Goal: Task Accomplishment & Management: Manage account settings

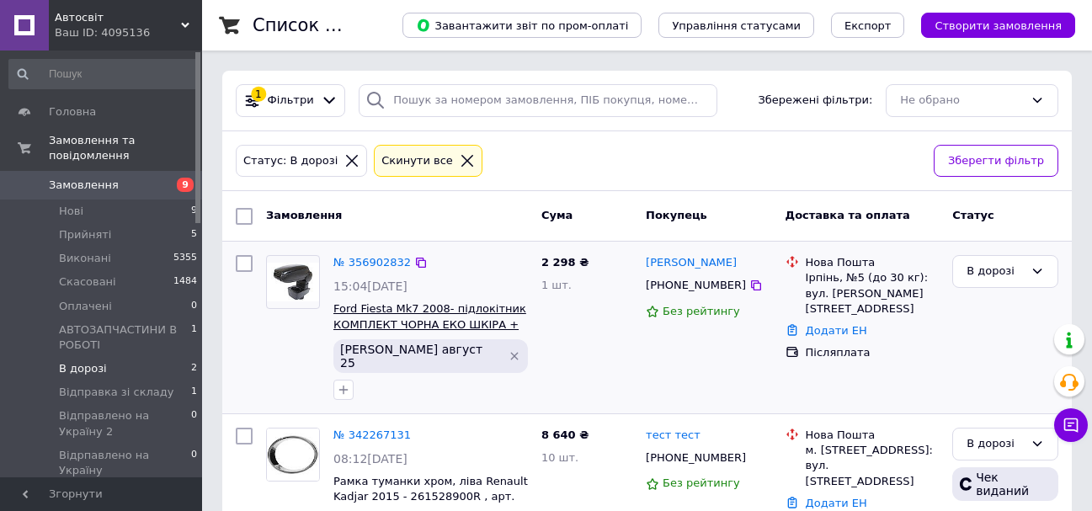
scroll to position [41, 0]
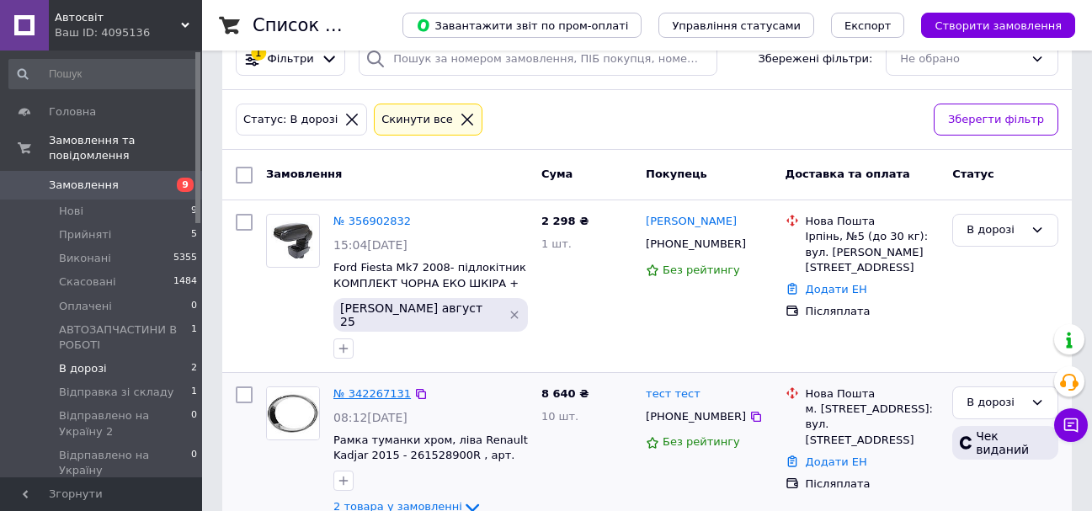
click at [374, 387] on link "№ 342267131" at bounding box center [371, 393] width 77 height 13
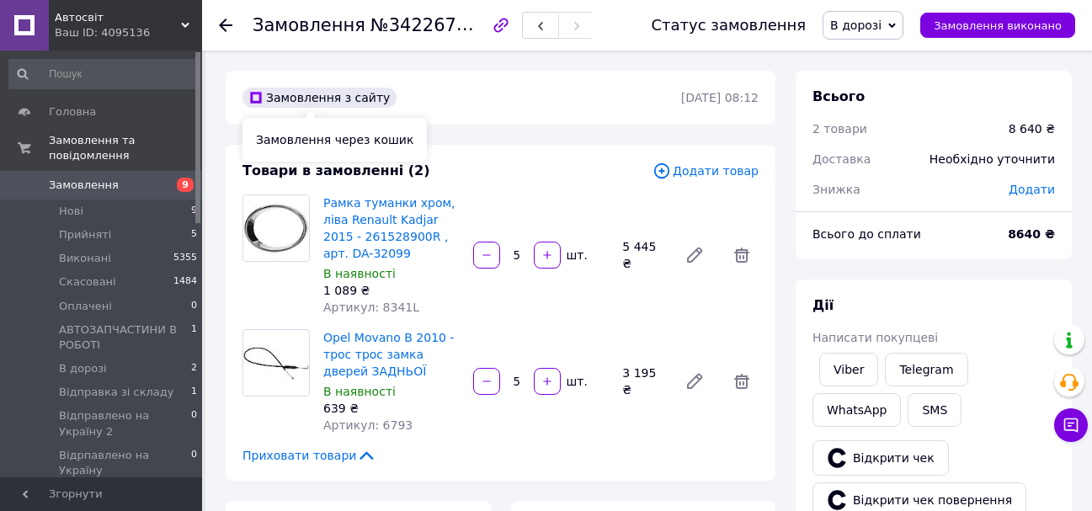
scroll to position [4052, 0]
click at [225, 24] on use at bounding box center [225, 25] width 13 height 13
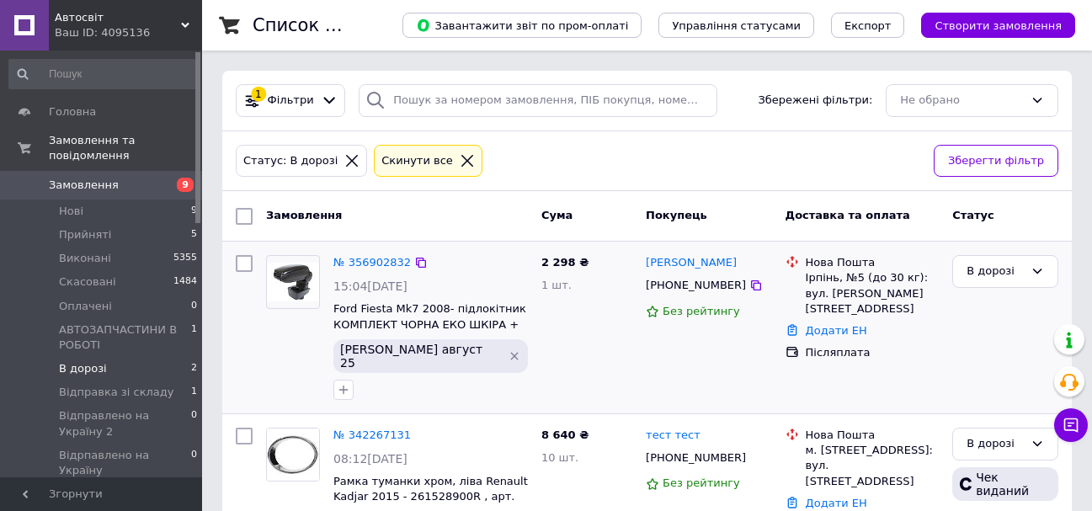
scroll to position [41, 0]
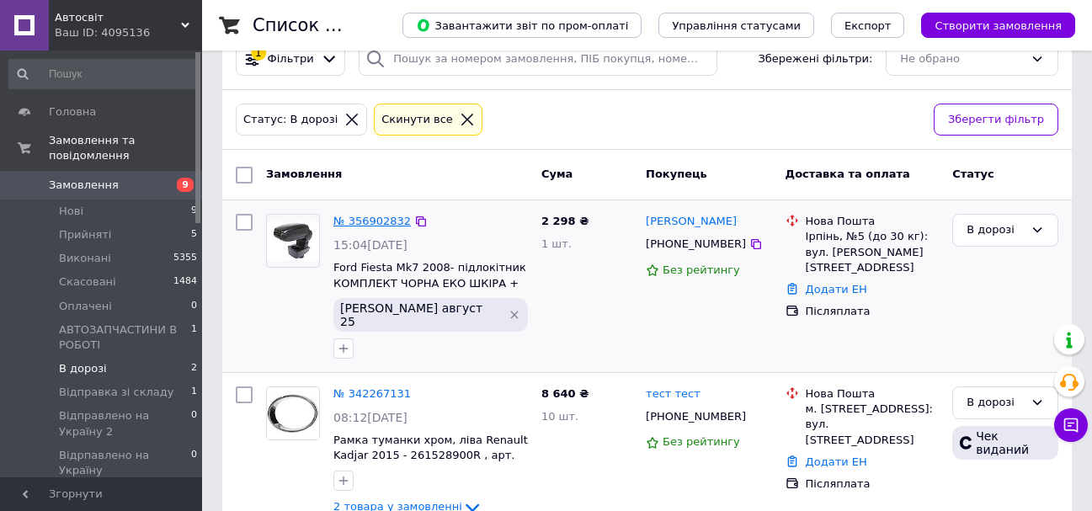
click at [364, 218] on link "№ 356902832" at bounding box center [371, 221] width 77 height 13
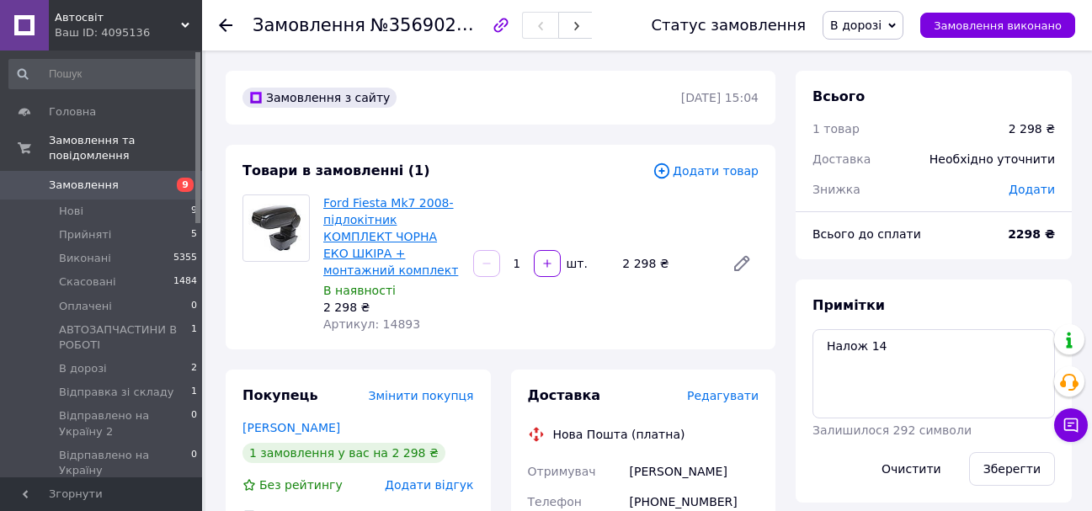
click at [364, 205] on link "Ford Fiesta Mk7 2008- підлокітник КОМПЛЕКТ ЧОРНА ЕКО ШКІРА + монтажний комплект" at bounding box center [390, 236] width 135 height 81
click at [880, 21] on span "В дорозі" at bounding box center [855, 25] width 51 height 13
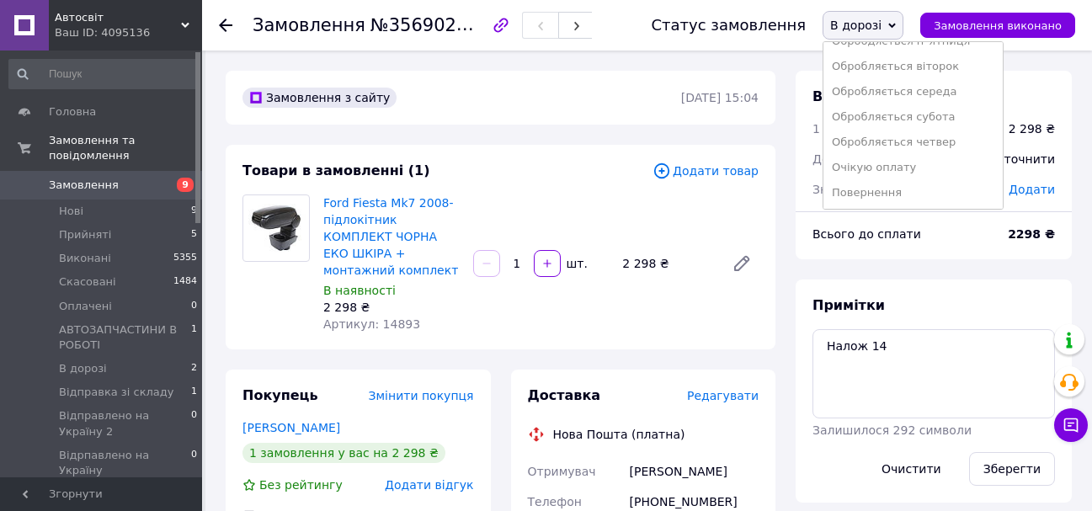
scroll to position [322, 0]
click at [946, 111] on li "Обробляється четвер" at bounding box center [913, 116] width 179 height 25
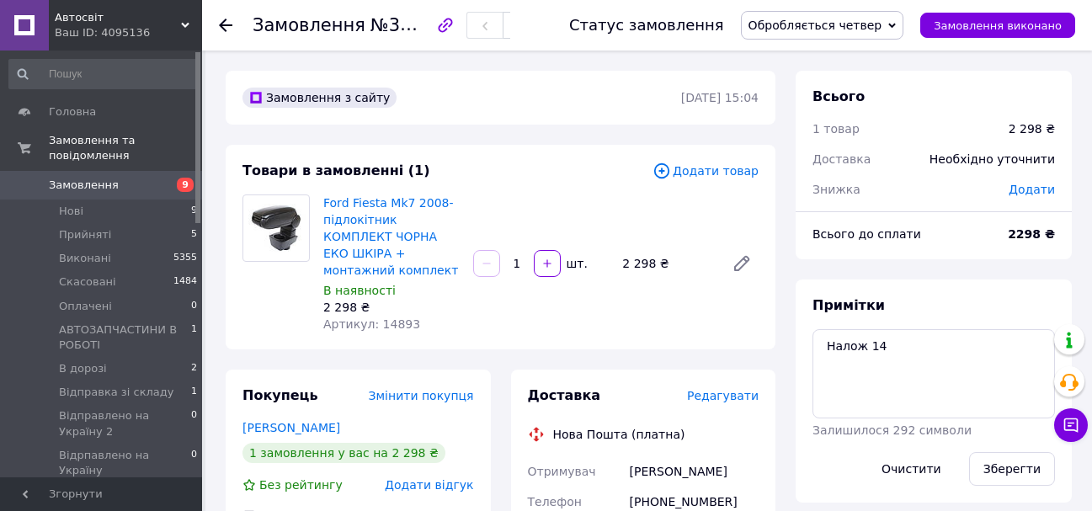
click at [226, 23] on icon at bounding box center [225, 25] width 13 height 13
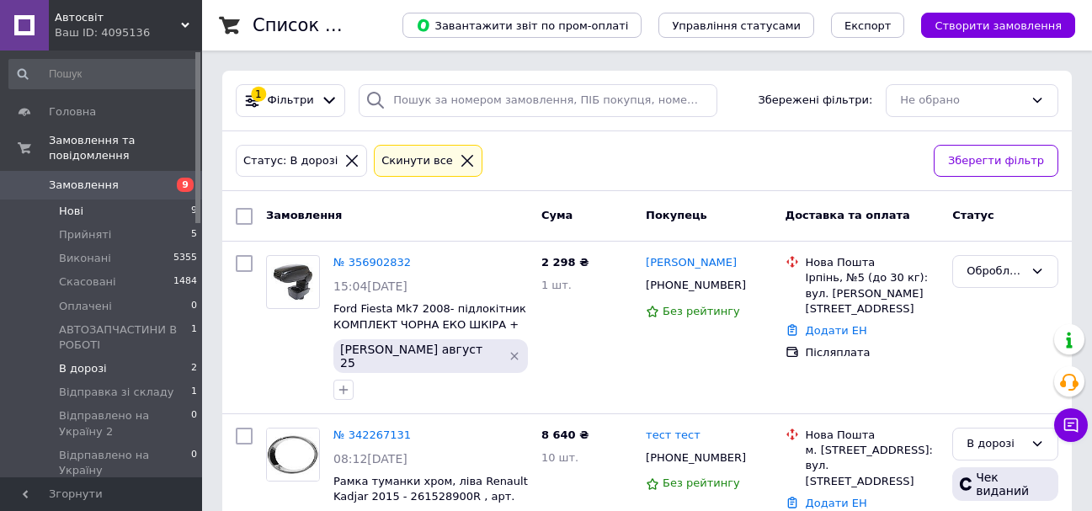
click at [70, 204] on span "Нові" at bounding box center [71, 211] width 24 height 15
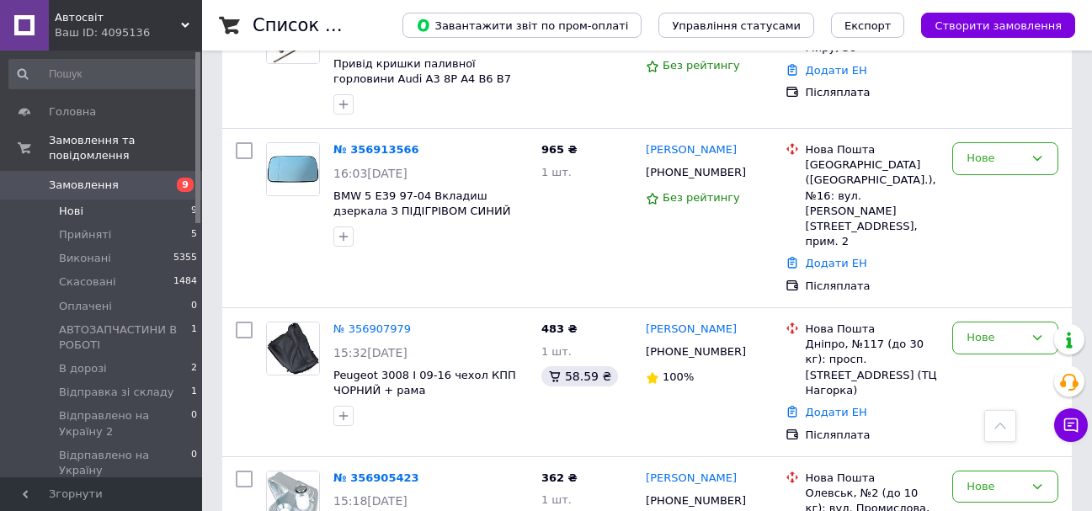
scroll to position [1038, 0]
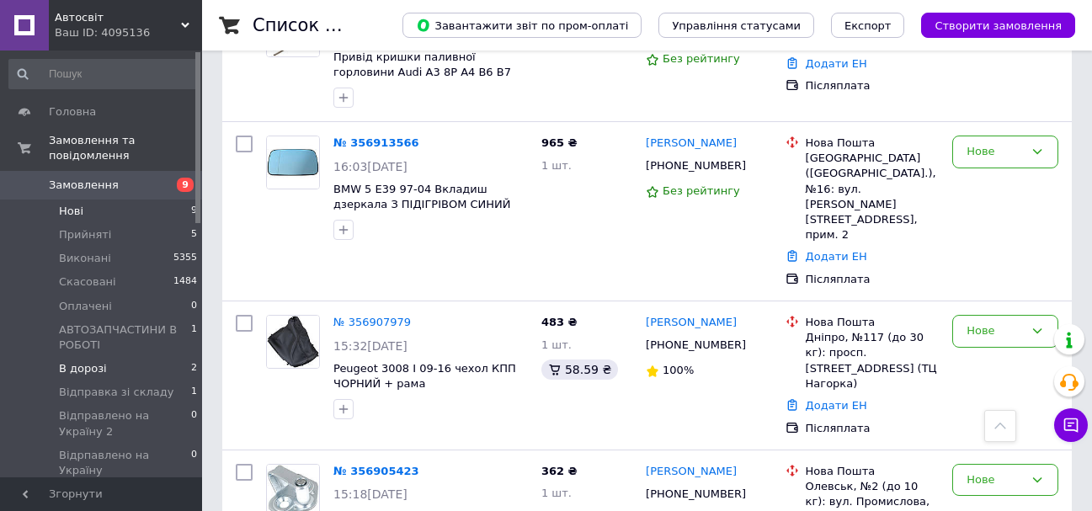
click at [74, 361] on span "В дорозі" at bounding box center [83, 368] width 48 height 15
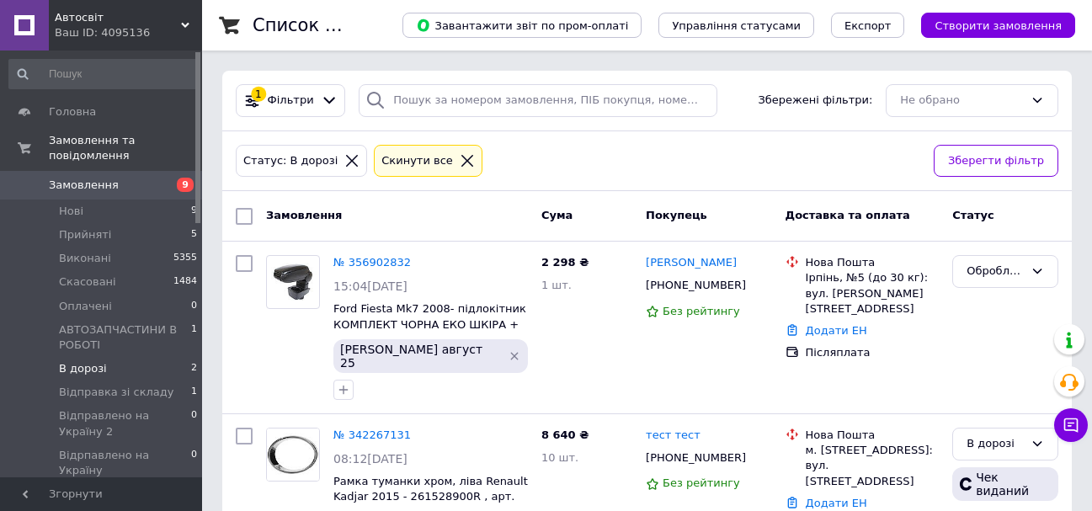
click at [83, 7] on div "Автосвіт Ваш ID: 4095136" at bounding box center [125, 25] width 153 height 51
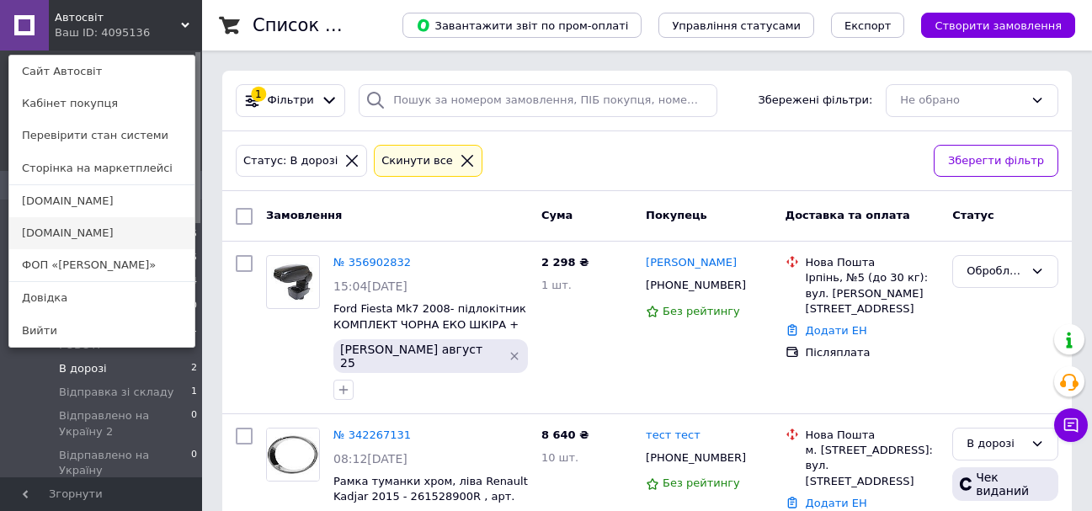
click at [54, 228] on link "[DOMAIN_NAME]" at bounding box center [101, 233] width 185 height 32
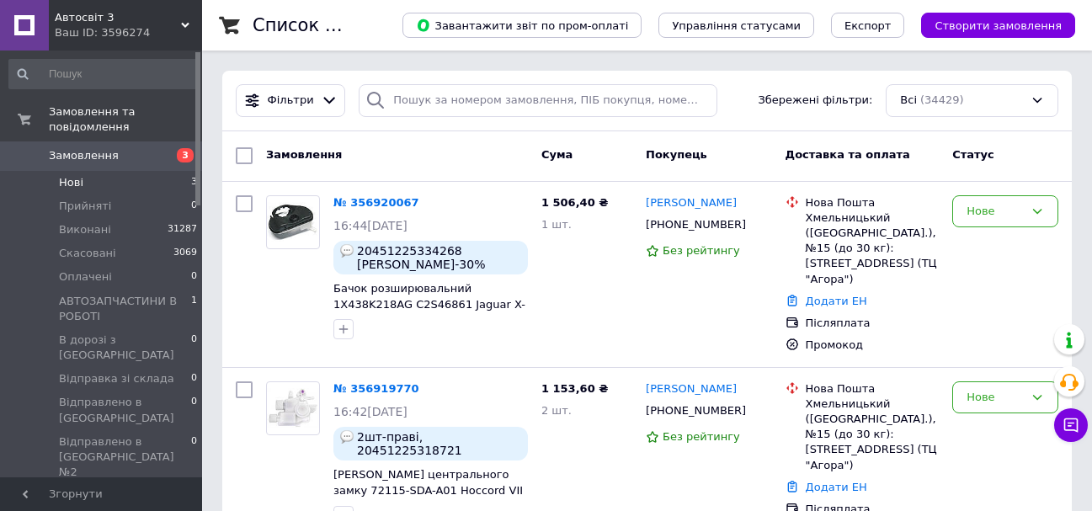
click at [69, 175] on span "Нові" at bounding box center [71, 182] width 24 height 15
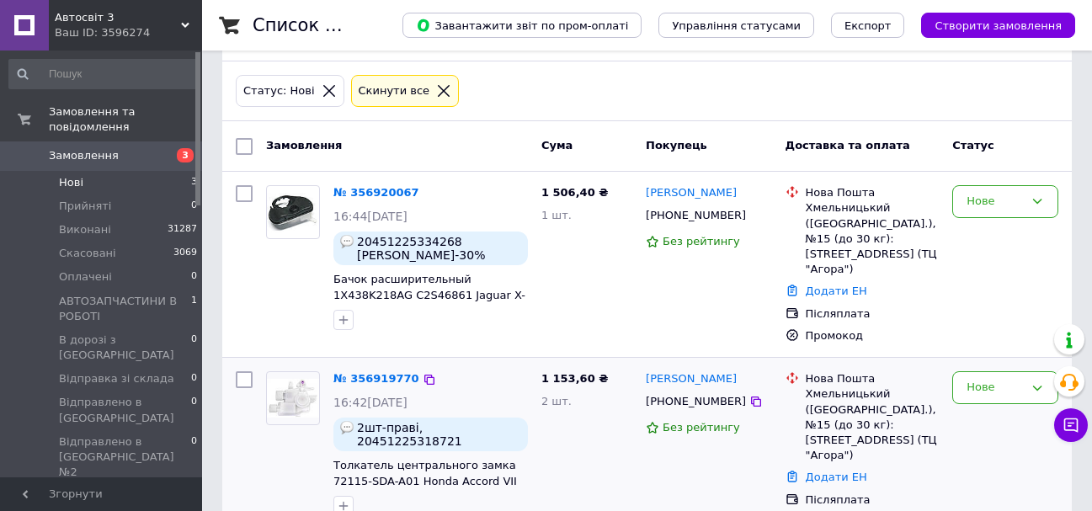
scroll to position [56, 0]
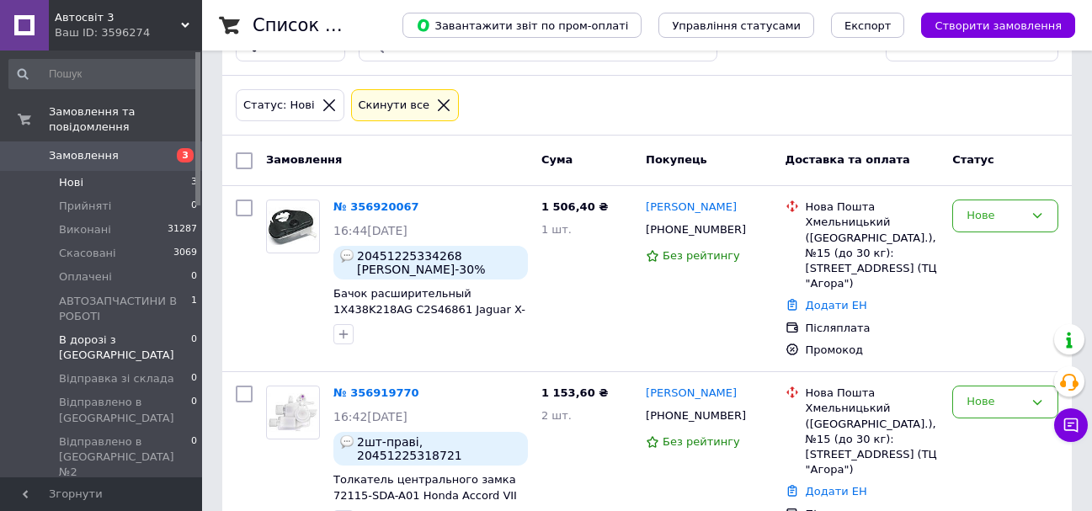
click at [120, 333] on span "В дорозі з Польши" at bounding box center [125, 348] width 132 height 30
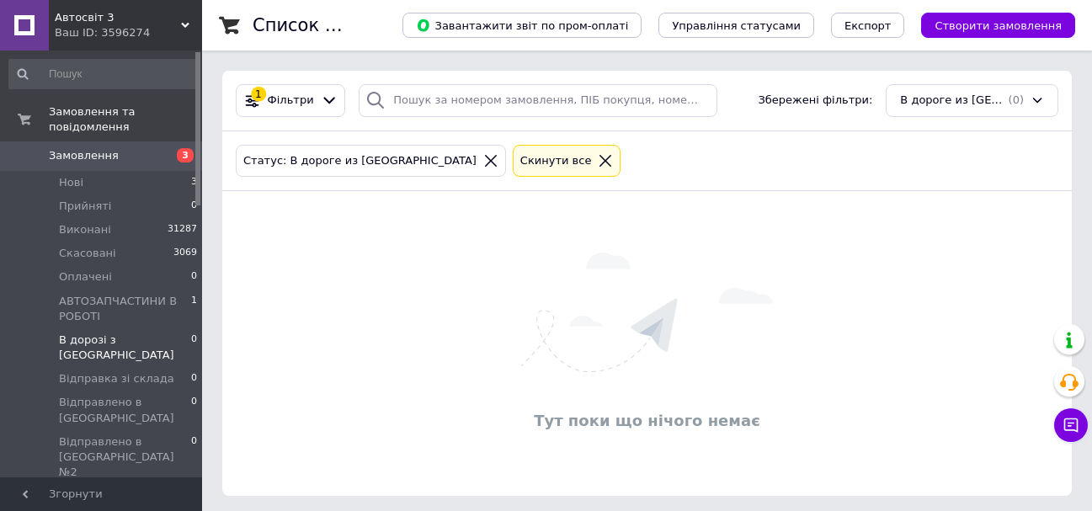
click at [90, 6] on div "Автосвіт 3 Ваш ID: 3596274" at bounding box center [125, 25] width 153 height 51
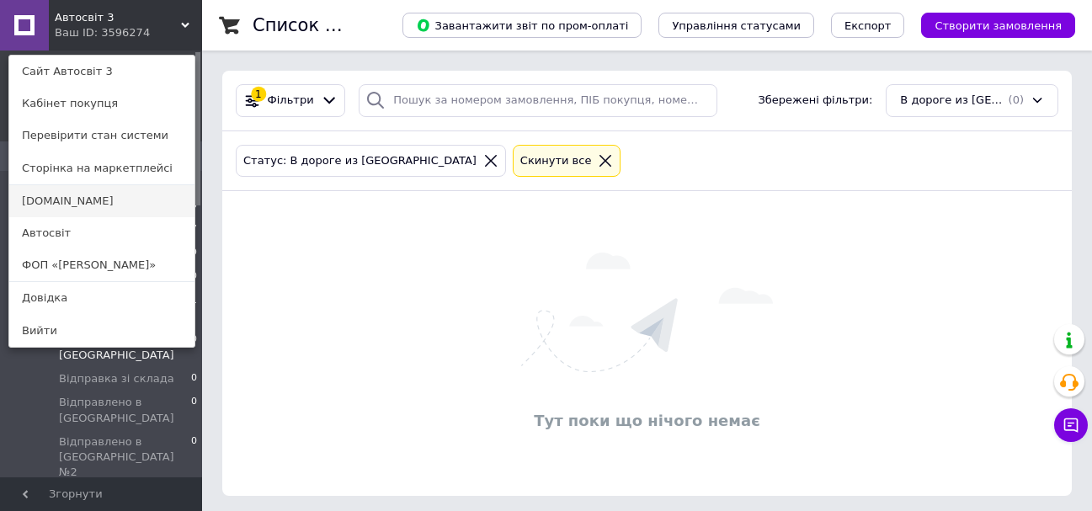
click at [55, 195] on link "[DOMAIN_NAME]" at bounding box center [101, 201] width 185 height 32
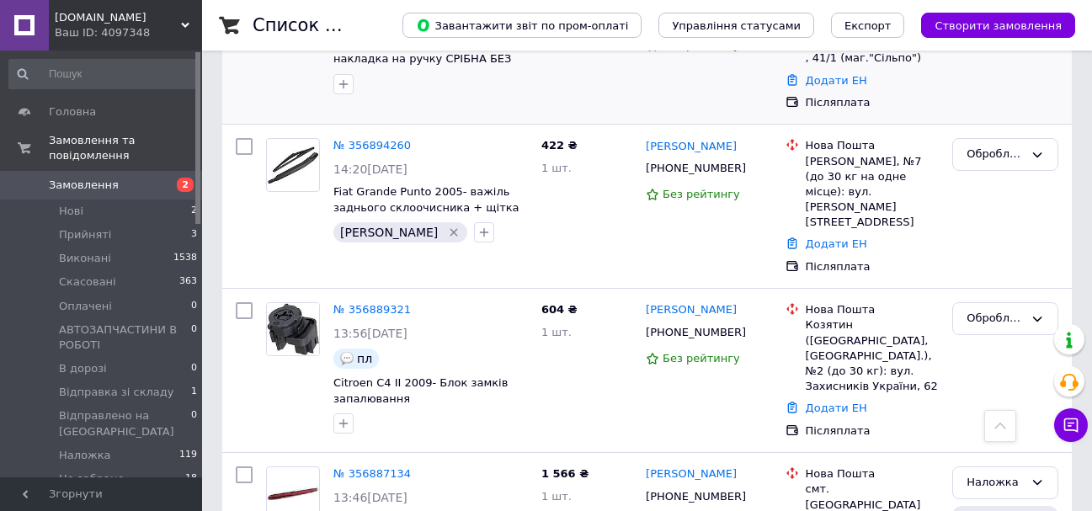
scroll to position [505, 0]
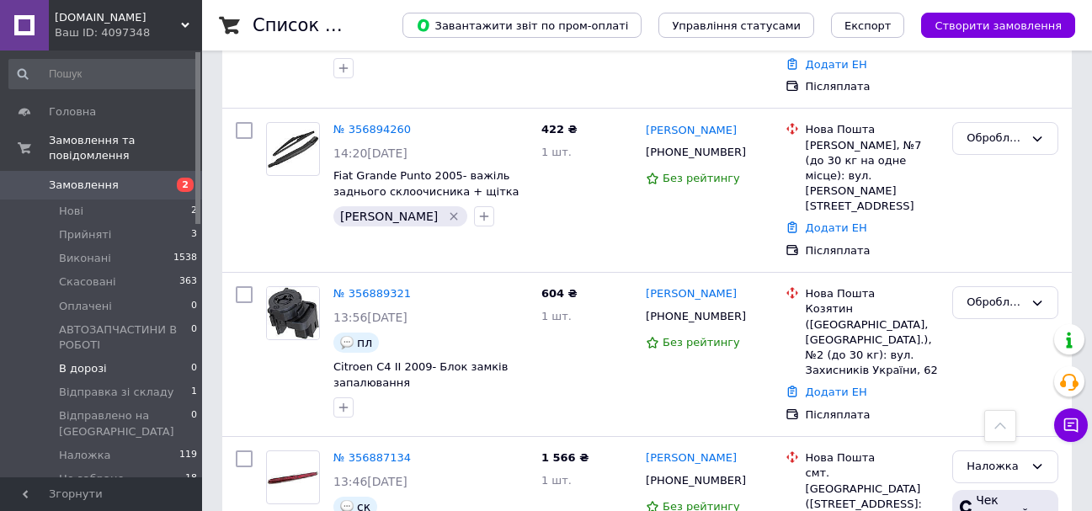
click at [88, 361] on span "В дорозі" at bounding box center [83, 368] width 48 height 15
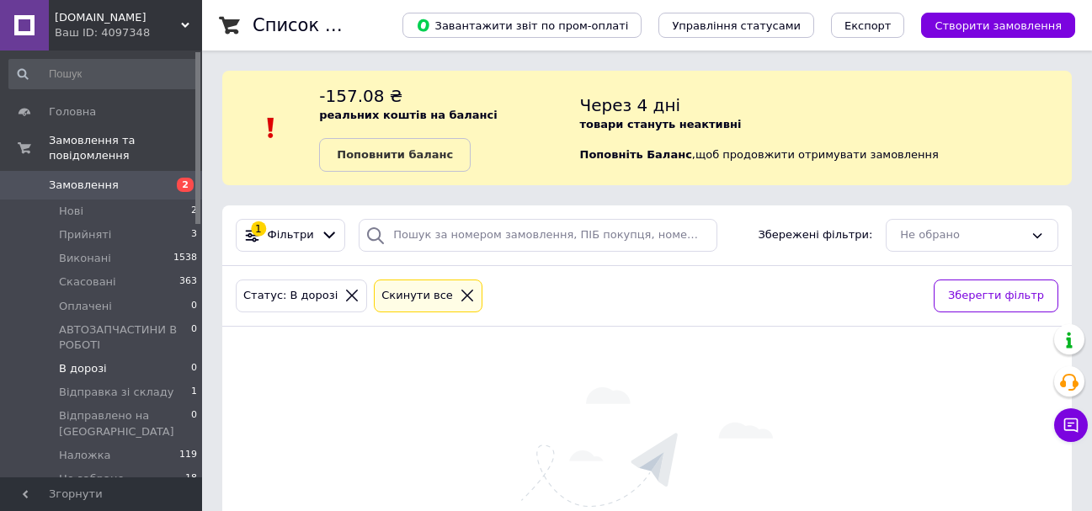
click at [79, 10] on span "[DOMAIN_NAME]" at bounding box center [118, 17] width 126 height 15
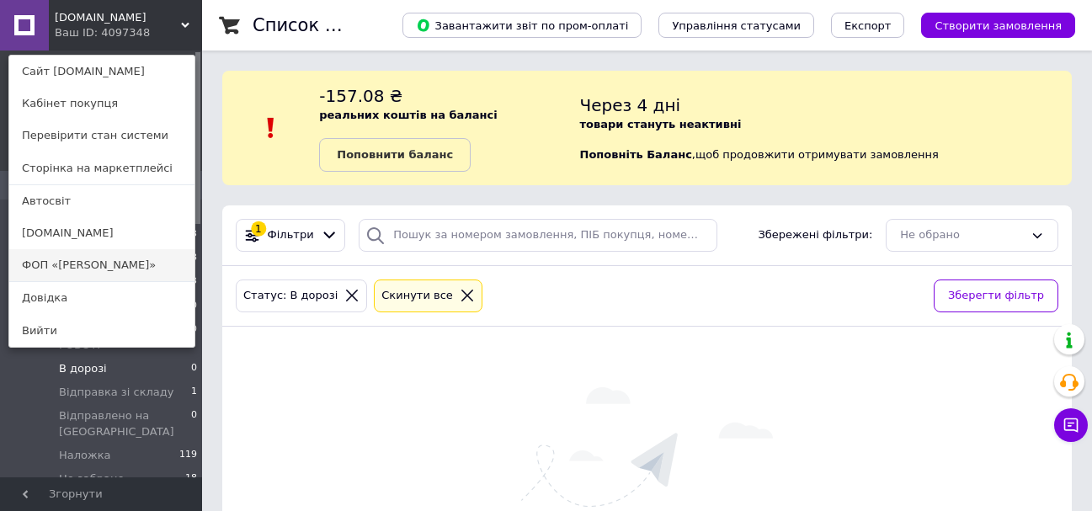
click at [73, 266] on link "ФОП «[PERSON_NAME]»" at bounding box center [101, 265] width 185 height 32
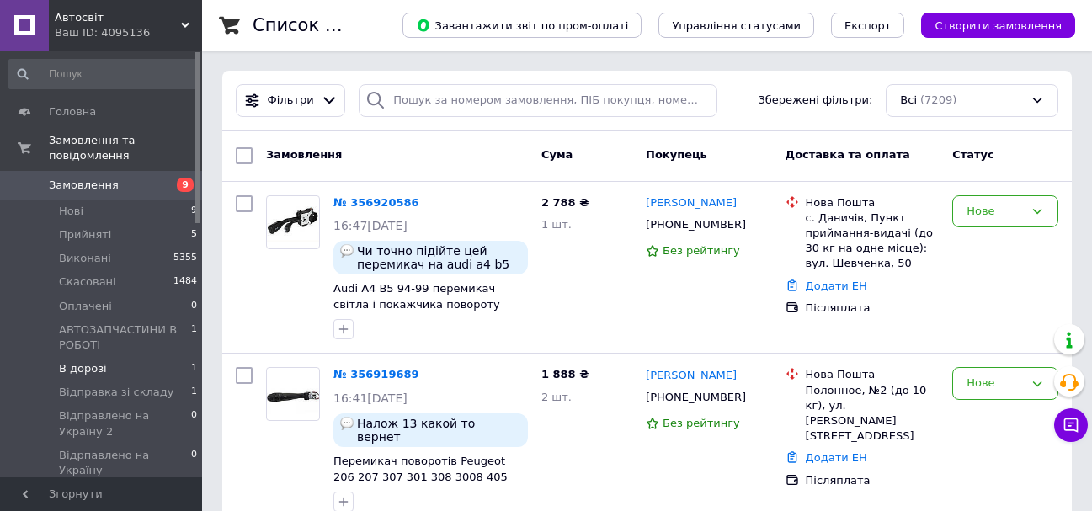
click at [92, 361] on span "В дорозі" at bounding box center [83, 368] width 48 height 15
